Goal: Register for event/course

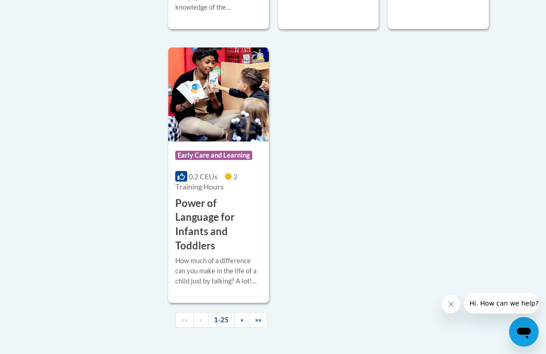
scroll to position [2417, 0]
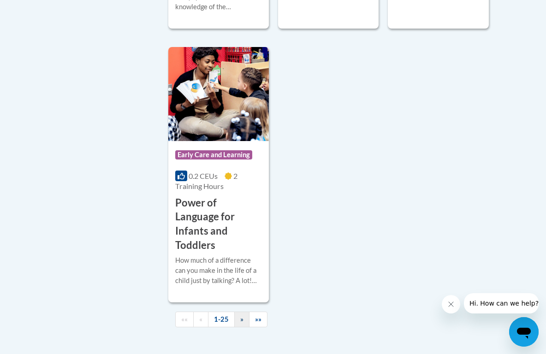
click at [240, 316] on span "»" at bounding box center [241, 320] width 3 height 8
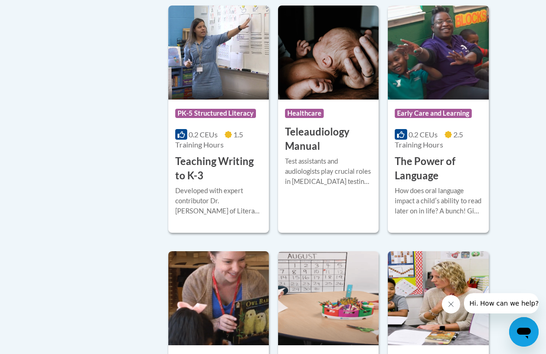
scroll to position [1524, 0]
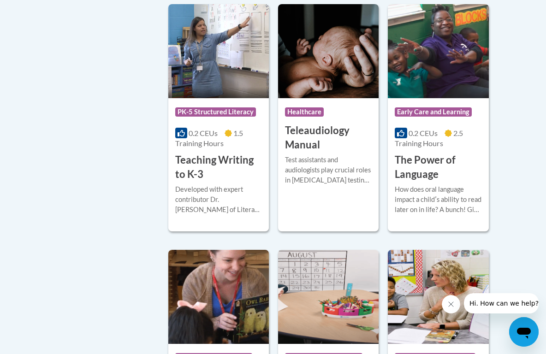
click at [419, 167] on h3 "The Power of Language" at bounding box center [438, 167] width 87 height 29
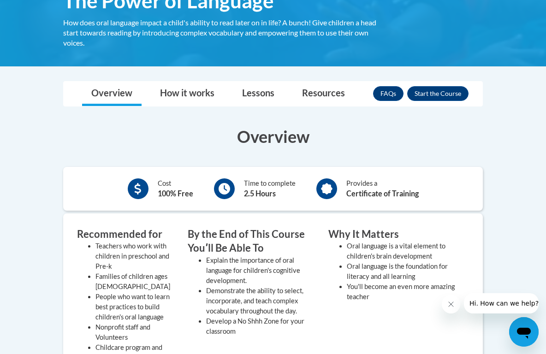
scroll to position [175, 0]
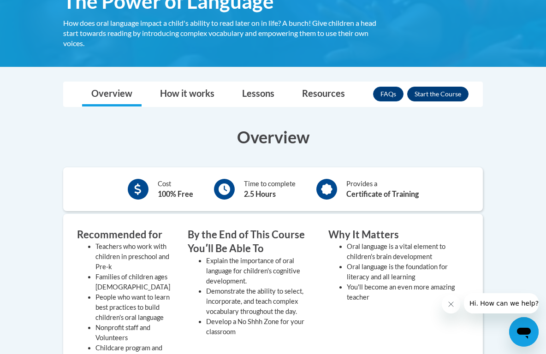
click at [436, 93] on button "Enroll" at bounding box center [437, 94] width 61 height 15
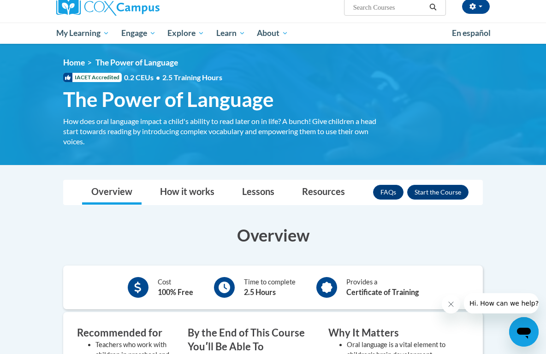
scroll to position [88, 0]
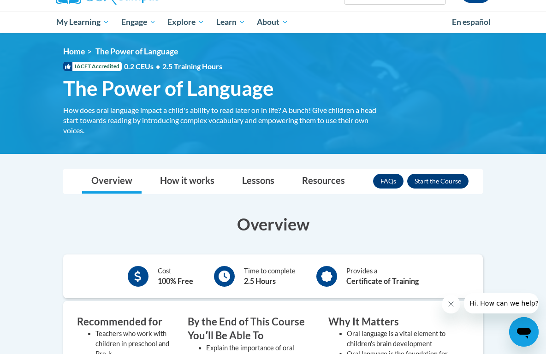
click at [439, 178] on button "Enroll" at bounding box center [437, 181] width 61 height 15
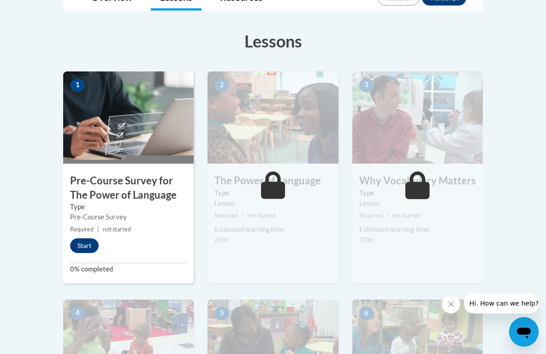
scroll to position [237, 0]
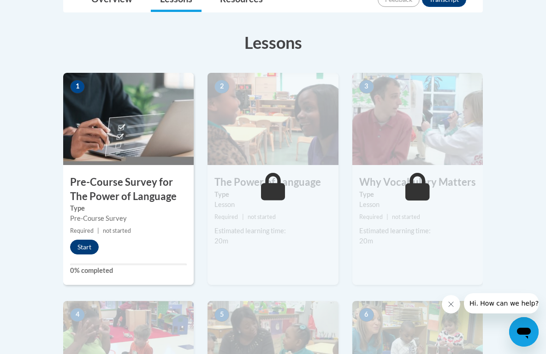
click at [92, 246] on button "Start" at bounding box center [84, 247] width 29 height 15
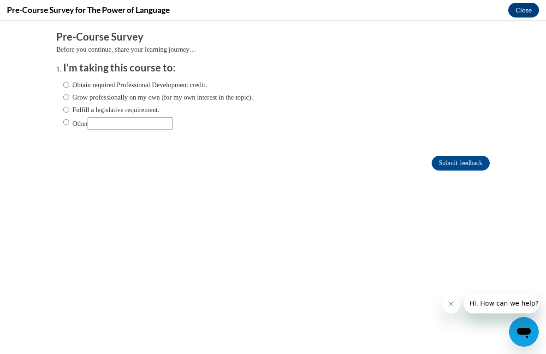
scroll to position [0, 0]
click at [73, 85] on label "Obtain required Professional Development credit." at bounding box center [135, 85] width 144 height 10
click at [69, 85] on input "Obtain required Professional Development credit." at bounding box center [66, 85] width 6 height 10
radio input "true"
click at [435, 162] on input "Submit feedback" at bounding box center [461, 163] width 58 height 15
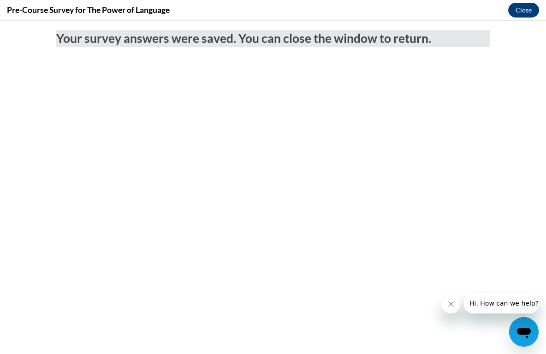
click at [517, 13] on button "Close" at bounding box center [524, 10] width 31 height 15
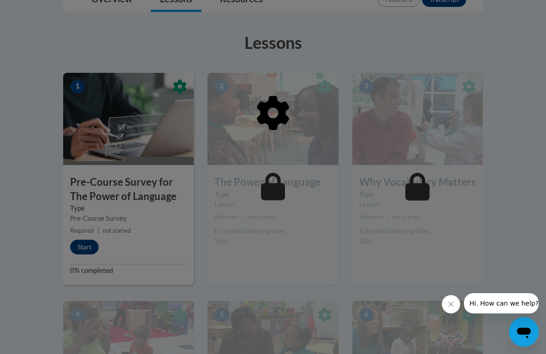
click at [453, 308] on button "Close message from company" at bounding box center [451, 304] width 18 height 18
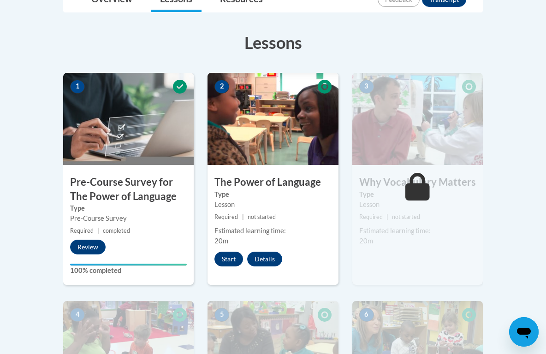
click at [227, 259] on button "Start" at bounding box center [229, 259] width 29 height 15
